Goal: Transaction & Acquisition: Purchase product/service

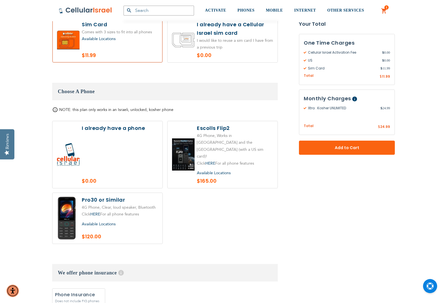
scroll to position [615, 0]
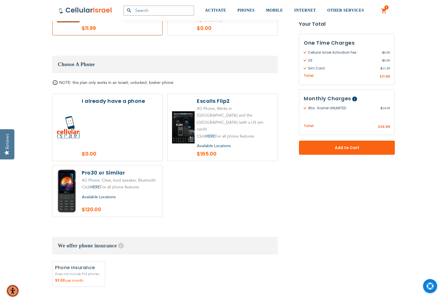
click at [120, 166] on label at bounding box center [108, 191] width 110 height 51
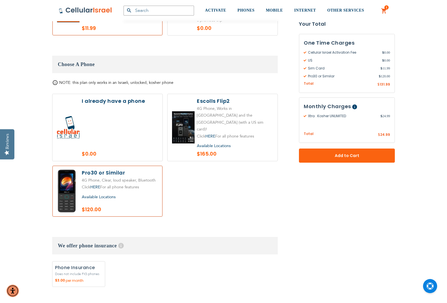
click at [114, 166] on label at bounding box center [108, 191] width 110 height 51
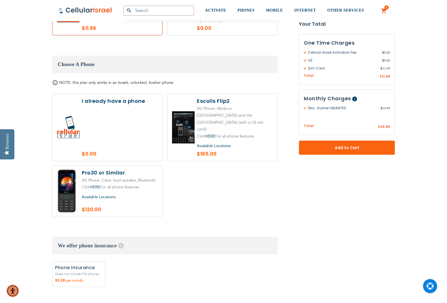
click at [95, 187] on label at bounding box center [108, 191] width 110 height 51
radio input "true"
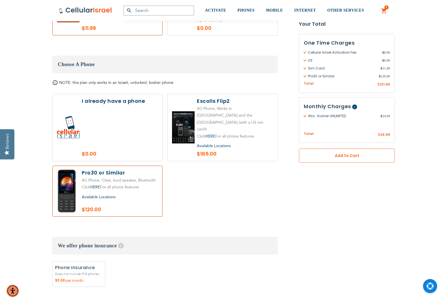
click at [363, 157] on span "Add to Cart" at bounding box center [347, 156] width 59 height 6
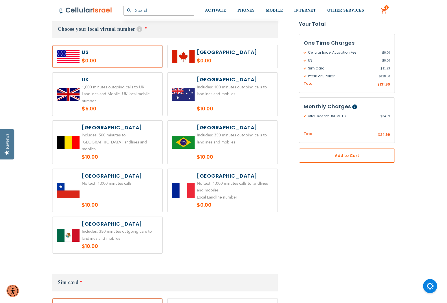
scroll to position [279, 0]
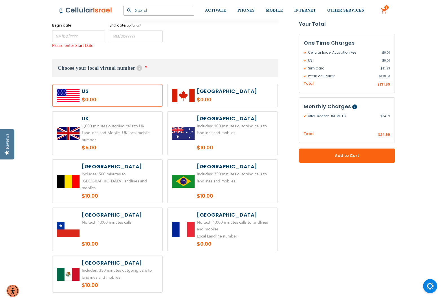
click at [384, 8] on link "1 1 items My Cart" at bounding box center [384, 11] width 6 height 7
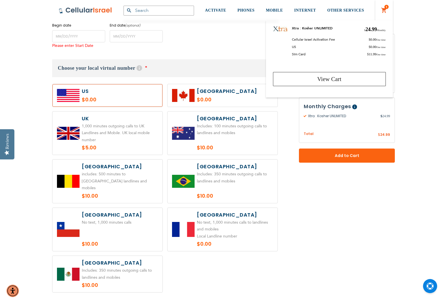
click at [196, 51] on div "Begin date Please enter Start Date End date (optional) Please enter End Date Lo…" at bounding box center [165, 38] width 226 height 31
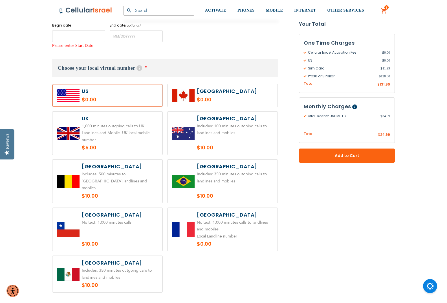
click at [87, 36] on input "name" at bounding box center [78, 36] width 53 height 12
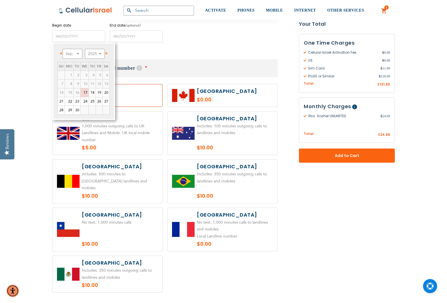
click at [106, 55] on link "Next" at bounding box center [105, 53] width 7 height 7
click at [71, 100] on link "20" at bounding box center [69, 101] width 8 height 8
type input "[DATE]"
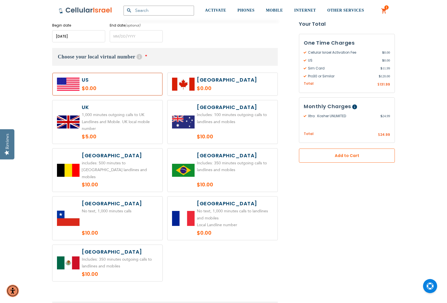
click at [336, 160] on button "Add to Cart" at bounding box center [347, 156] width 96 height 14
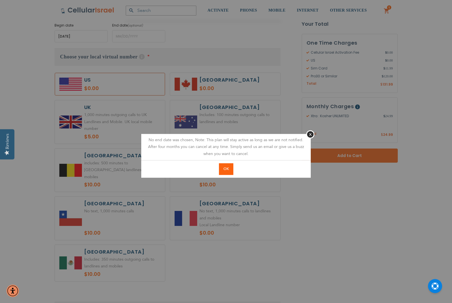
click at [228, 169] on span "OK" at bounding box center [225, 168] width 5 height 5
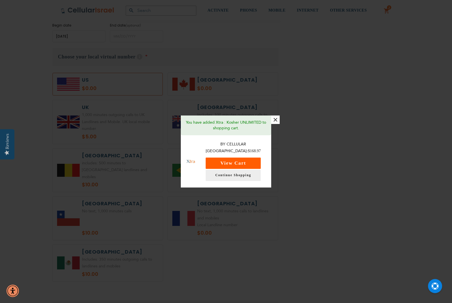
click at [243, 158] on button "View Cart" at bounding box center [233, 163] width 55 height 11
